Goal: Task Accomplishment & Management: Manage account settings

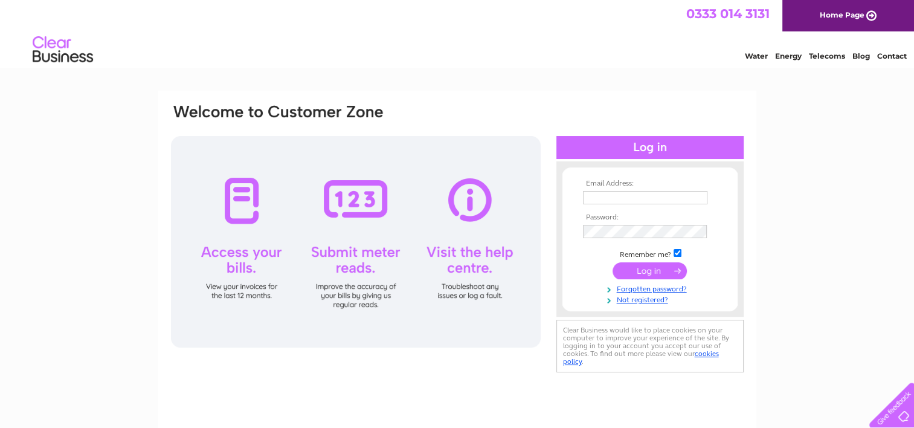
type input "[PERSON_NAME][EMAIL_ADDRESS][PERSON_NAME][DOMAIN_NAME]"
click at [652, 264] on input "submit" at bounding box center [650, 270] width 74 height 17
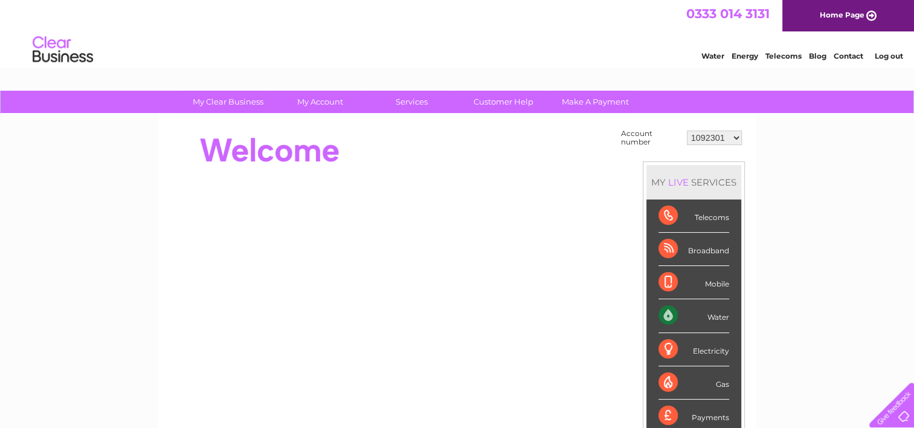
click at [701, 130] on select "1092301 1100720 30301522 30301523 30303342" at bounding box center [714, 137] width 55 height 14
click at [687, 130] on select "1092301 1100720 30301522 30301523 30303342" at bounding box center [714, 137] width 55 height 14
click at [820, 178] on div "My Clear Business Login Details My Details My Preferences Link Account My Accou…" at bounding box center [457, 431] width 914 height 681
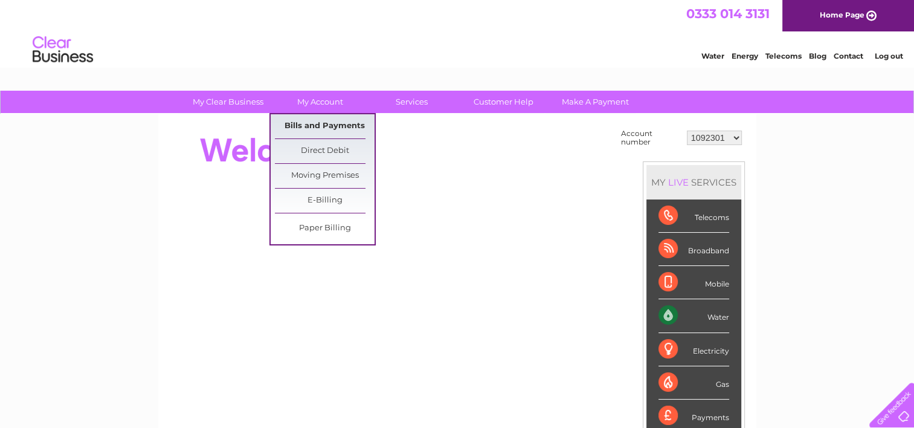
click at [324, 127] on link "Bills and Payments" at bounding box center [325, 126] width 100 height 24
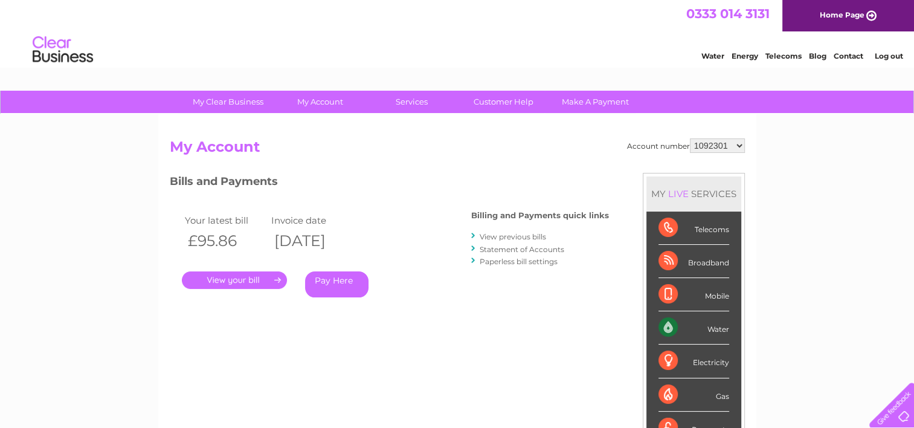
click at [725, 145] on select "1092301 1100720 30301522 30301523 30303342" at bounding box center [717, 145] width 55 height 14
click at [690, 138] on select "1092301 1100720 30301522 30301523 30303342" at bounding box center [717, 145] width 55 height 14
click at [203, 275] on link "." at bounding box center [234, 280] width 105 height 18
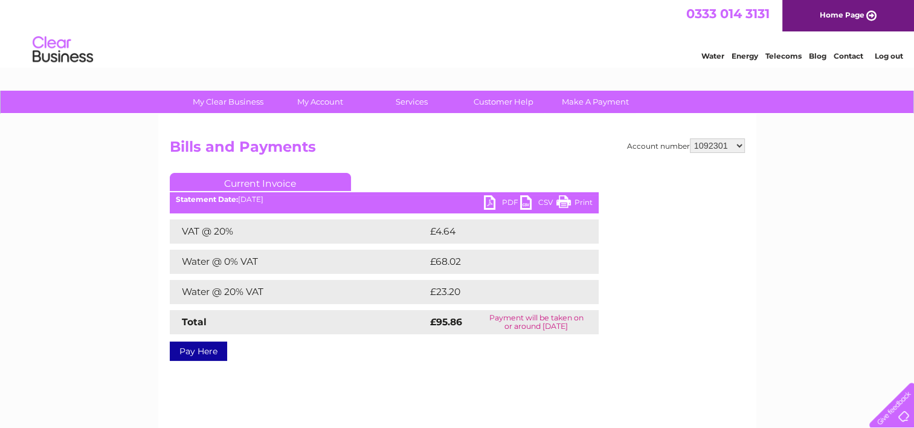
click at [510, 199] on link "PDF" at bounding box center [502, 204] width 36 height 18
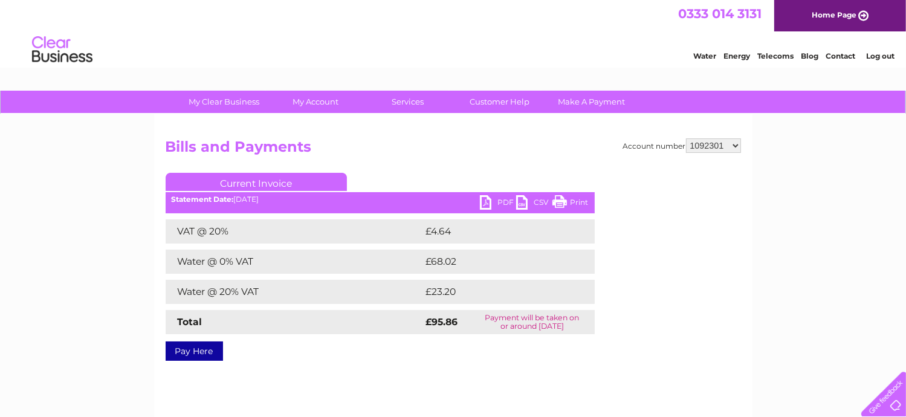
click at [737, 144] on select "1092301 1100720 30301522 30301523 30303342" at bounding box center [713, 145] width 55 height 14
select select "1100720"
click at [686, 138] on select "1092301 1100720 30301522 30301523 30303342" at bounding box center [713, 145] width 55 height 14
click at [507, 201] on link "PDF" at bounding box center [498, 204] width 36 height 18
click at [709, 141] on select "1092301 1100720 30301522 30301523 30303342" at bounding box center [713, 145] width 55 height 14
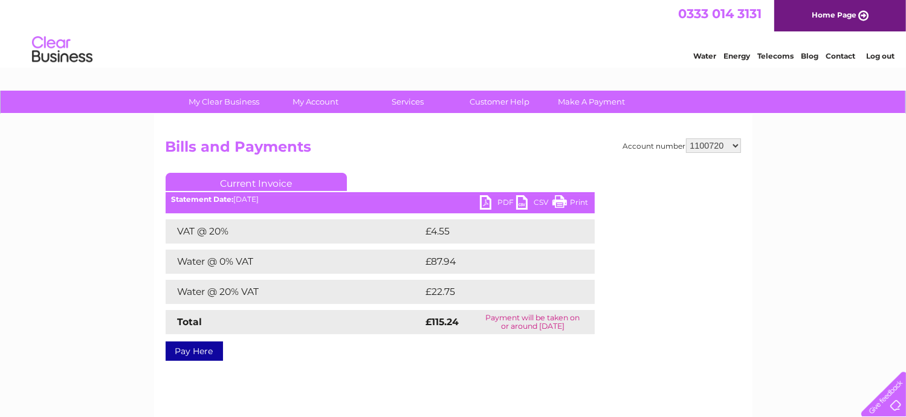
select select "30301522"
click at [686, 138] on select "1092301 1100720 30301522 30301523 30303342" at bounding box center [713, 145] width 55 height 14
click at [507, 196] on link "PDF" at bounding box center [498, 204] width 36 height 18
click at [713, 143] on select "1092301 1100720 30301522 30301523 30303342" at bounding box center [713, 145] width 55 height 14
select select "30301523"
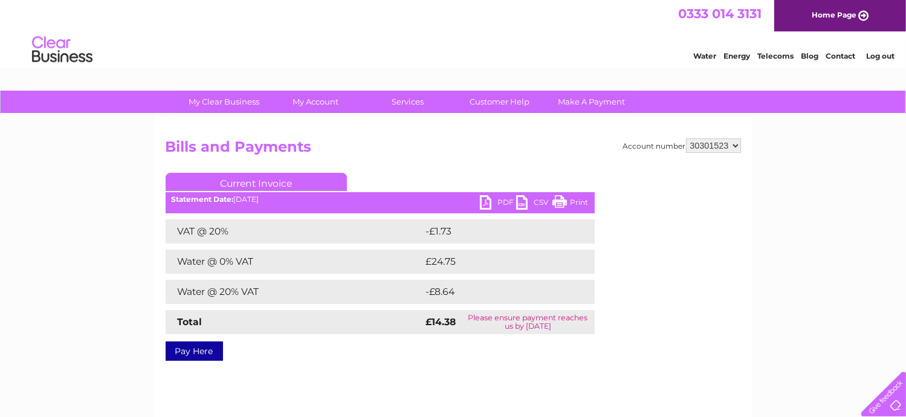
click at [686, 138] on select "1092301 1100720 30301522 30301523 30303342" at bounding box center [713, 145] width 55 height 14
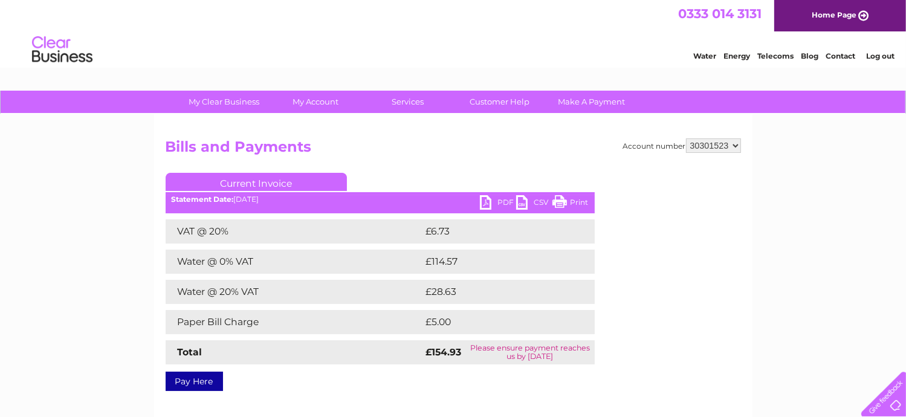
click at [505, 201] on link "PDF" at bounding box center [498, 204] width 36 height 18
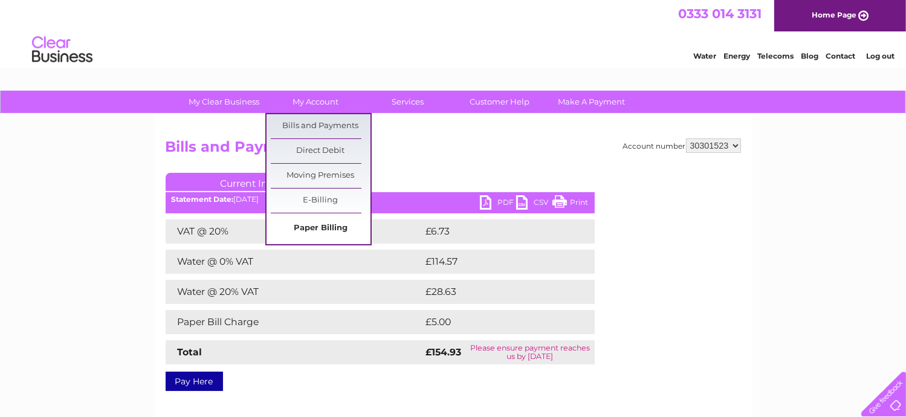
click at [322, 223] on link "Paper Billing" at bounding box center [321, 228] width 100 height 24
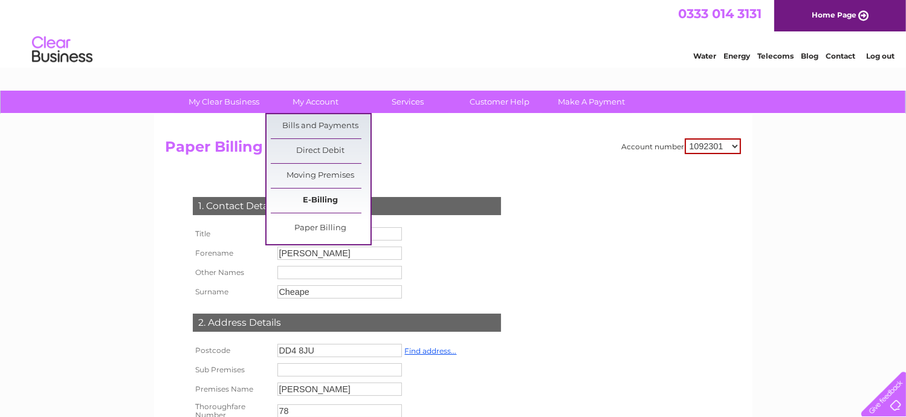
click at [335, 194] on link "E-Billing" at bounding box center [321, 200] width 100 height 24
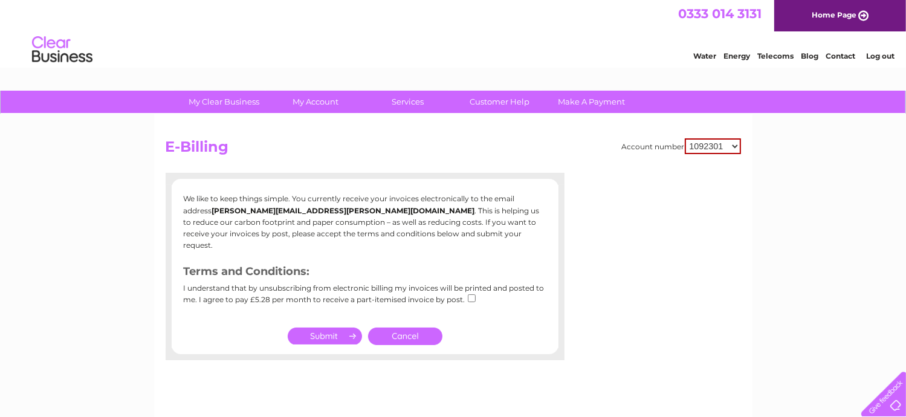
click at [406, 329] on link "Cancel" at bounding box center [405, 336] width 74 height 18
click at [404, 327] on link "Cancel" at bounding box center [405, 336] width 74 height 18
click at [710, 146] on select "1092301 1100720 30301522 30301523 30303342" at bounding box center [712, 146] width 56 height 16
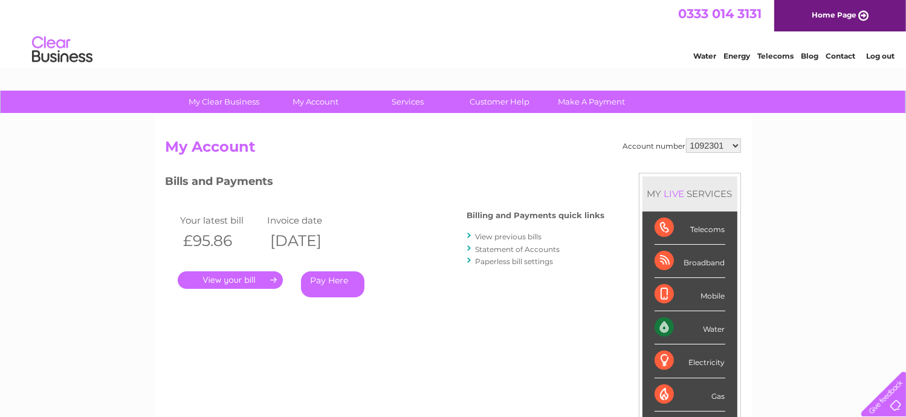
click at [707, 143] on select "1092301 1100720 30301522 30301523 30303342" at bounding box center [713, 145] width 55 height 14
select select "30301523"
click at [686, 138] on select "1092301 1100720 30301522 30301523 30303342" at bounding box center [713, 145] width 55 height 14
click at [518, 262] on link "Paperless bill settings" at bounding box center [514, 261] width 78 height 9
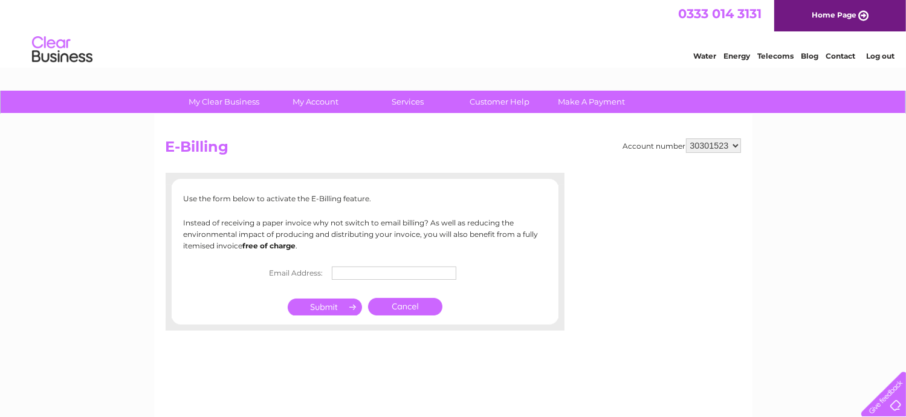
click at [356, 274] on input "text" at bounding box center [394, 272] width 124 height 13
type input "Gary.Martin@cjlang.co.uk"
click at [329, 304] on input "submit" at bounding box center [325, 308] width 74 height 17
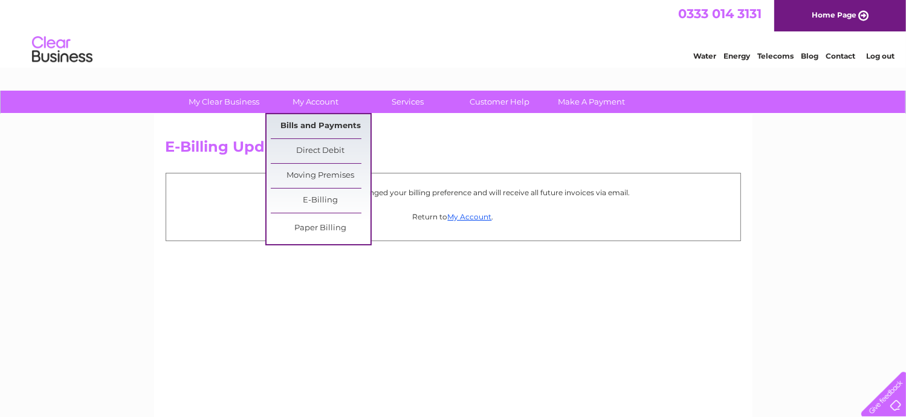
click at [320, 121] on link "Bills and Payments" at bounding box center [321, 126] width 100 height 24
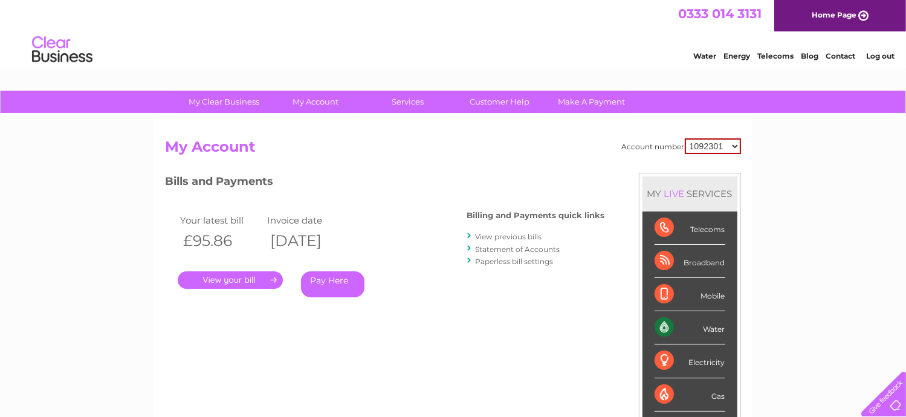
click at [701, 146] on select "1092301 1100720 30301522 30301523 30303342" at bounding box center [712, 146] width 56 height 16
select select "30303342"
click at [684, 138] on select "1092301 1100720 30301522 30301523 30303342" at bounding box center [712, 146] width 56 height 16
click at [532, 262] on link "Paperless bill settings" at bounding box center [514, 261] width 78 height 9
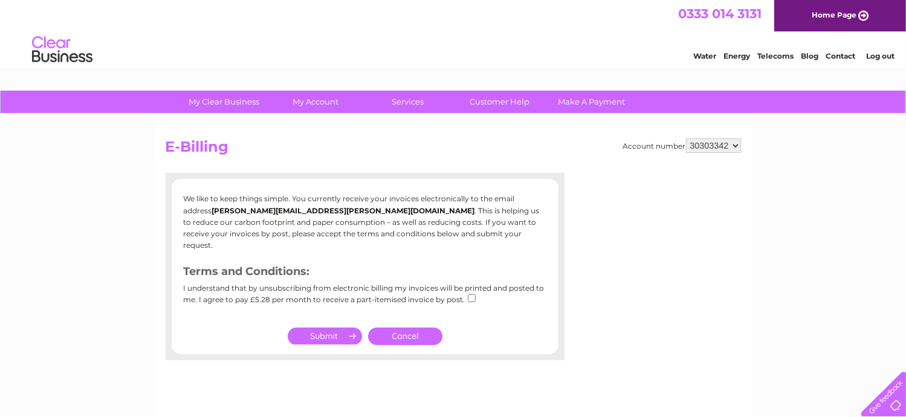
click at [407, 327] on link "Cancel" at bounding box center [405, 336] width 74 height 18
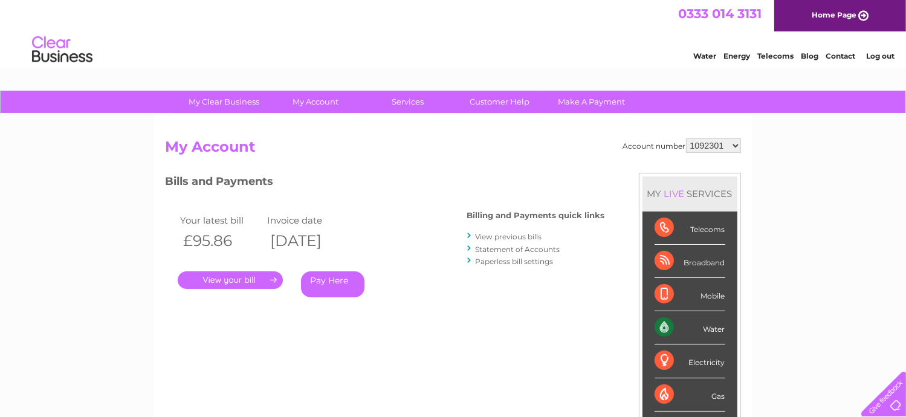
click at [704, 148] on select "1092301 1100720 30301522 30301523 30303342" at bounding box center [713, 145] width 55 height 14
select select "30303342"
click at [686, 138] on select "1092301 1100720 30301522 30301523 30303342" at bounding box center [713, 145] width 55 height 14
click at [259, 276] on link "." at bounding box center [230, 280] width 105 height 18
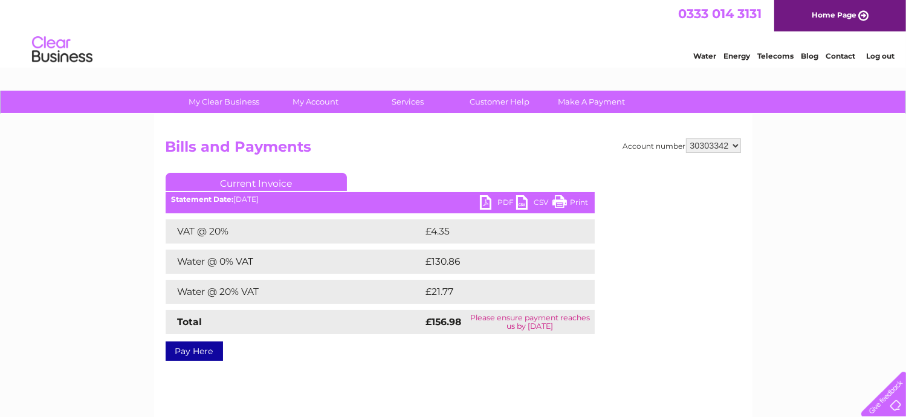
click at [503, 201] on link "PDF" at bounding box center [498, 204] width 36 height 18
